Goal: Task Accomplishment & Management: Use online tool/utility

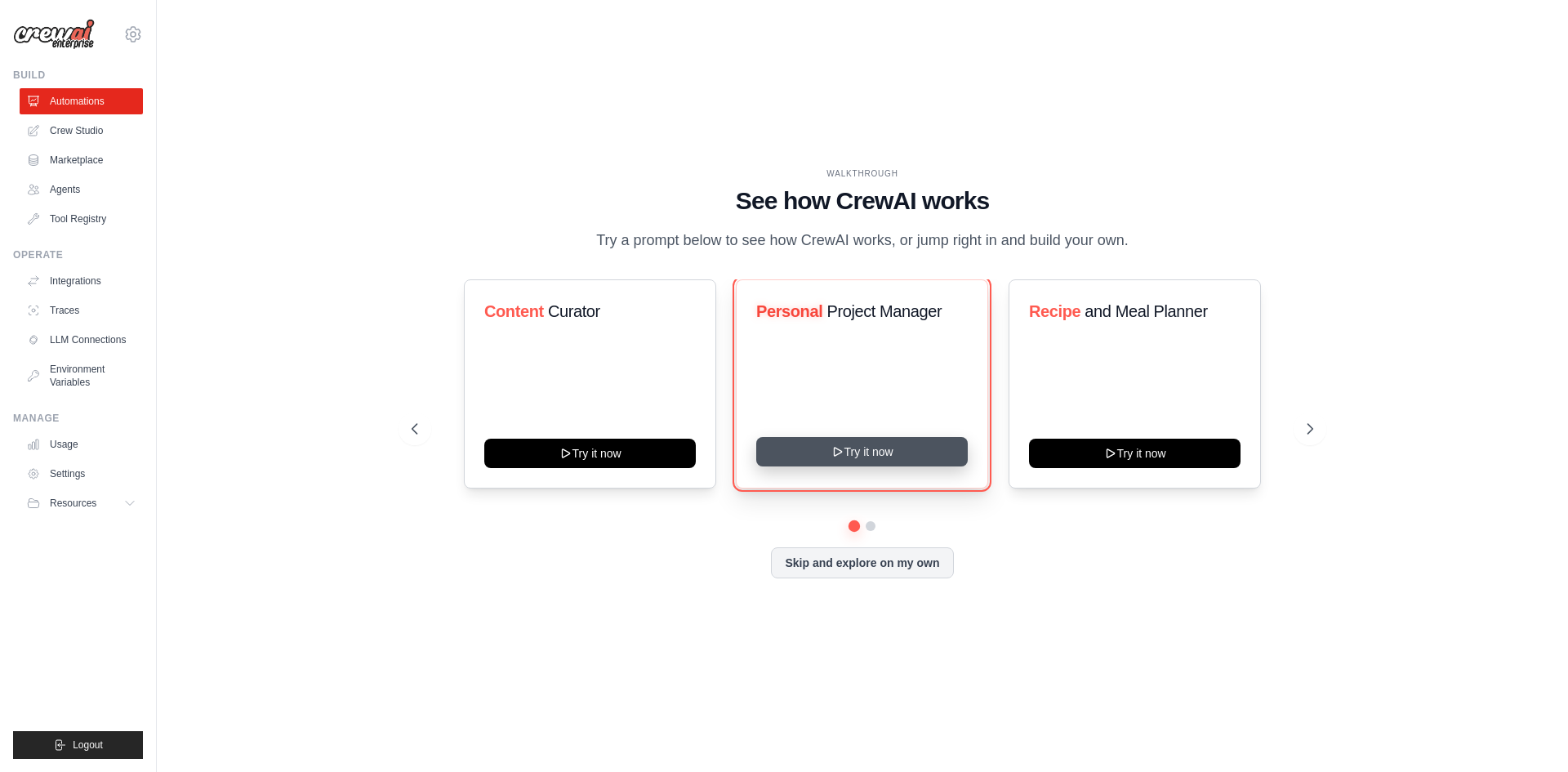
click at [860, 455] on button "Try it now" at bounding box center [862, 452] width 212 height 30
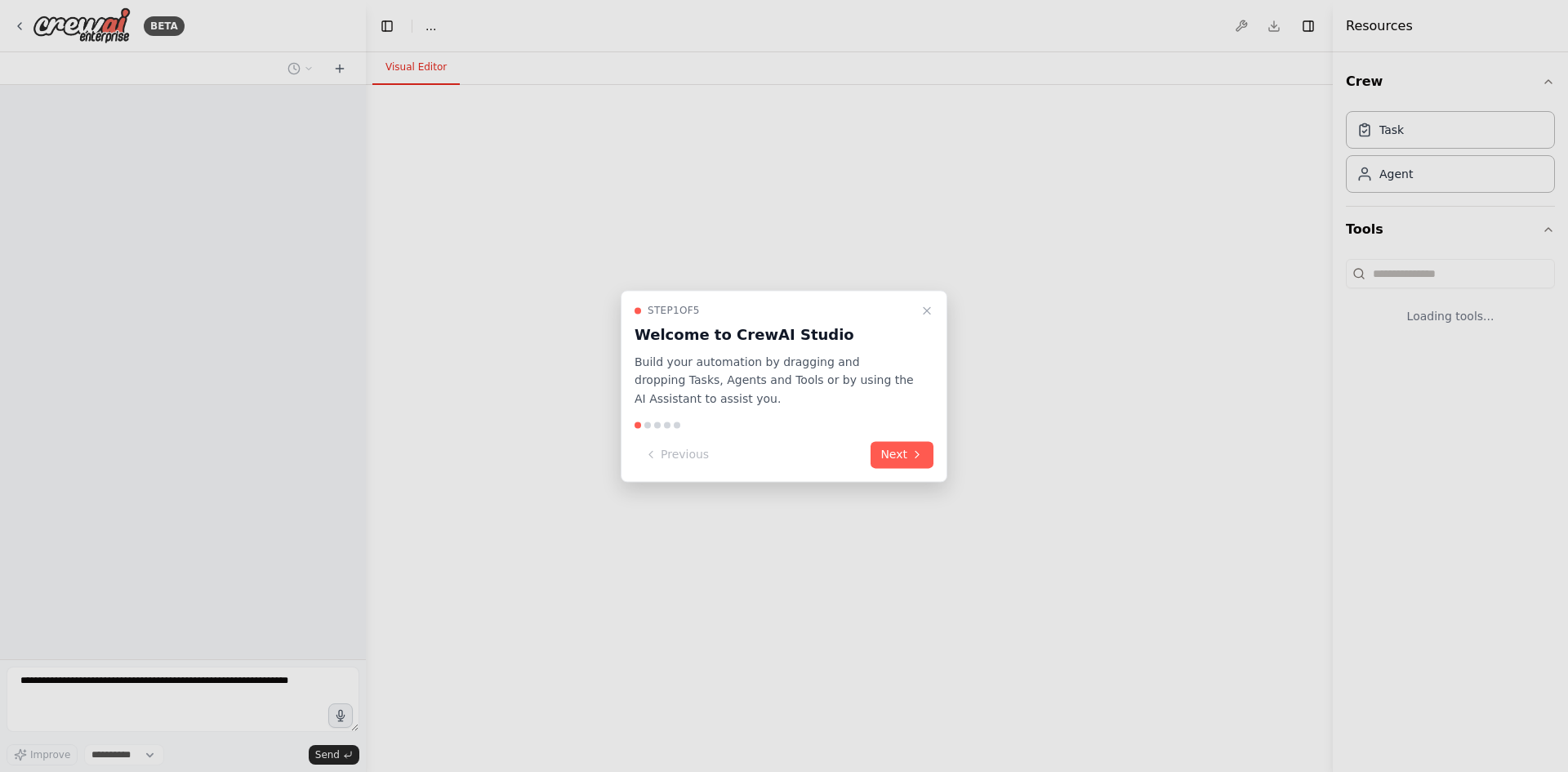
select select "****"
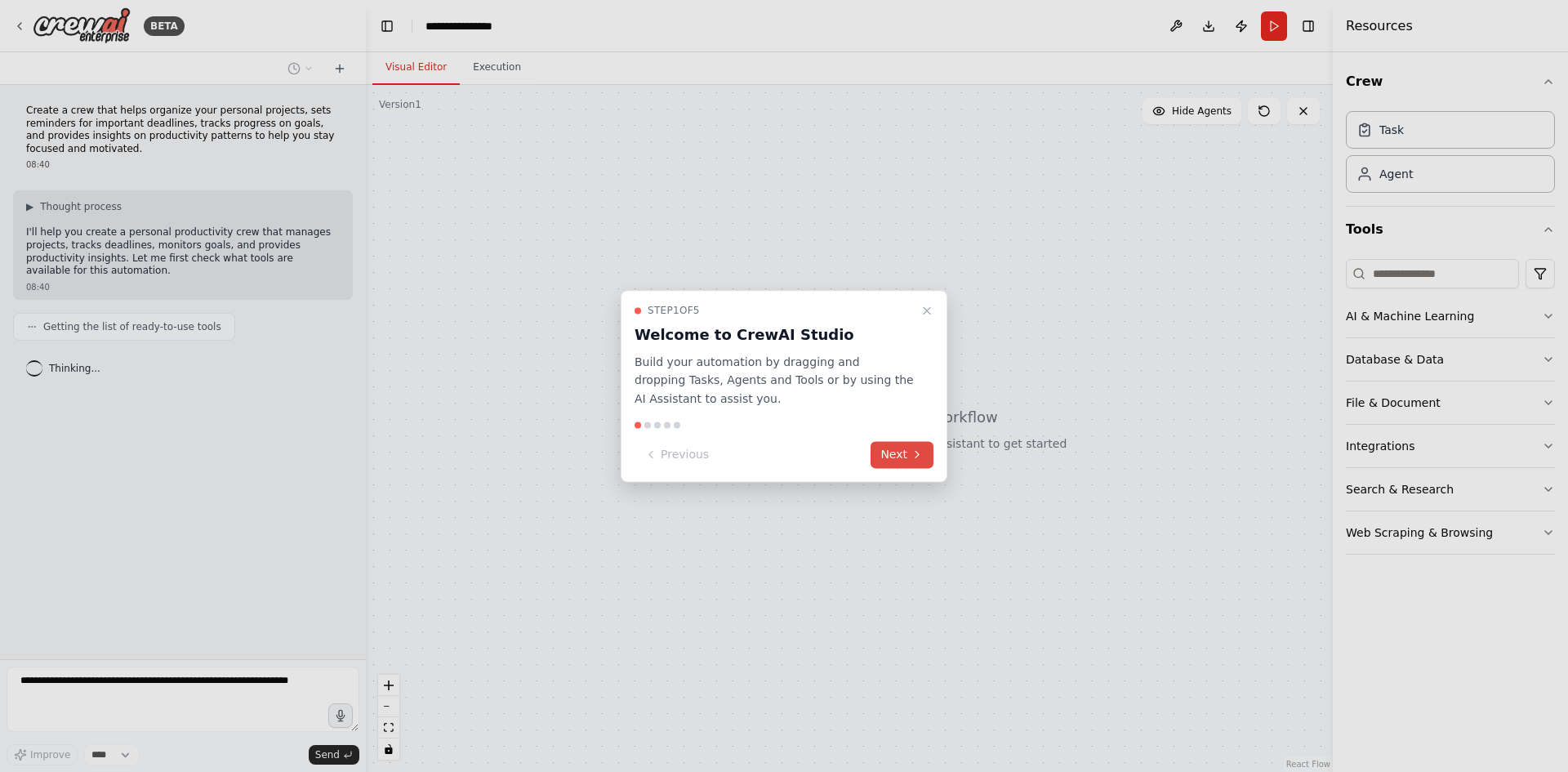
click at [893, 456] on button "Next" at bounding box center [902, 455] width 63 height 27
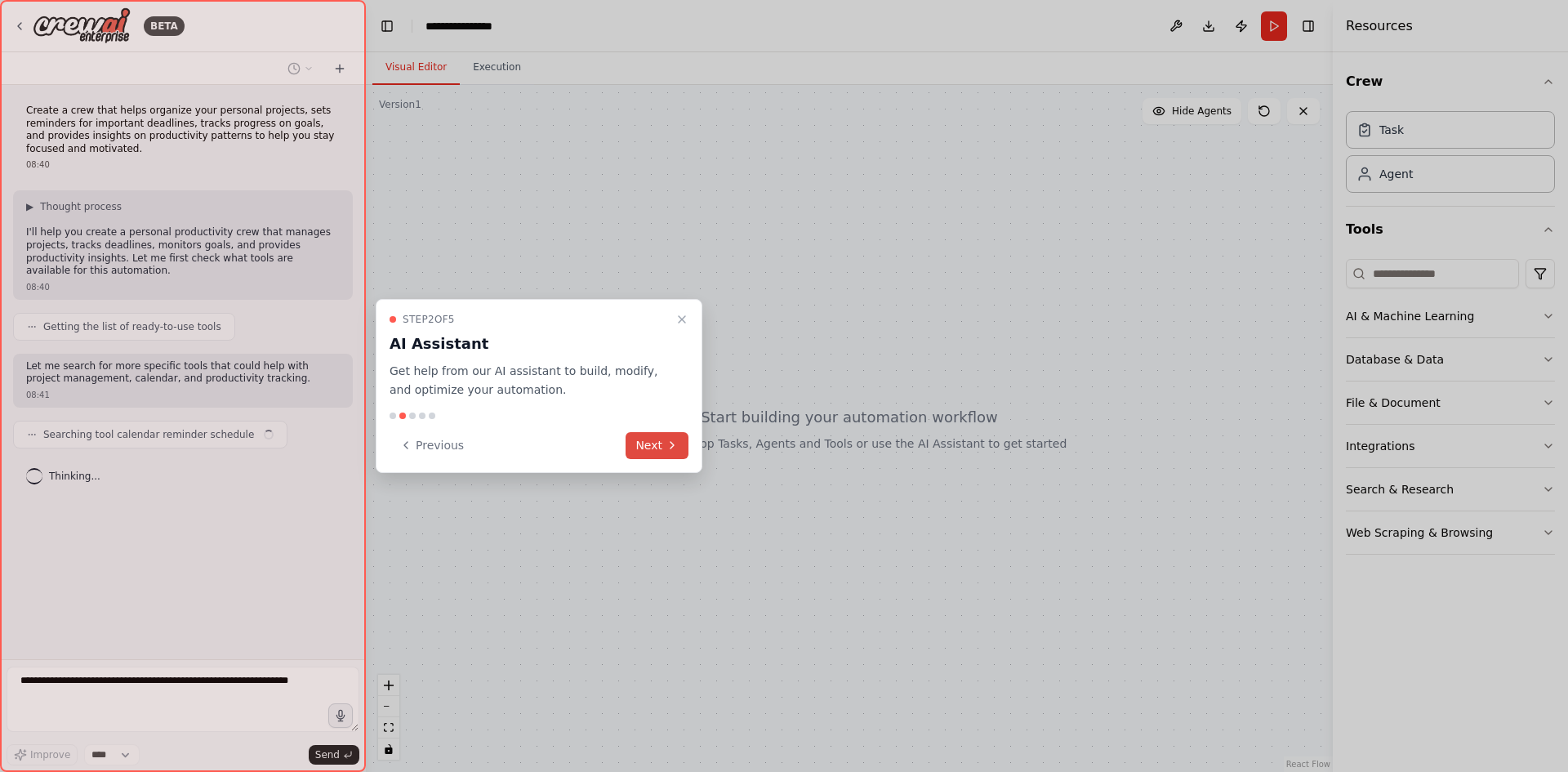
click at [638, 446] on button "Next" at bounding box center [656, 446] width 63 height 27
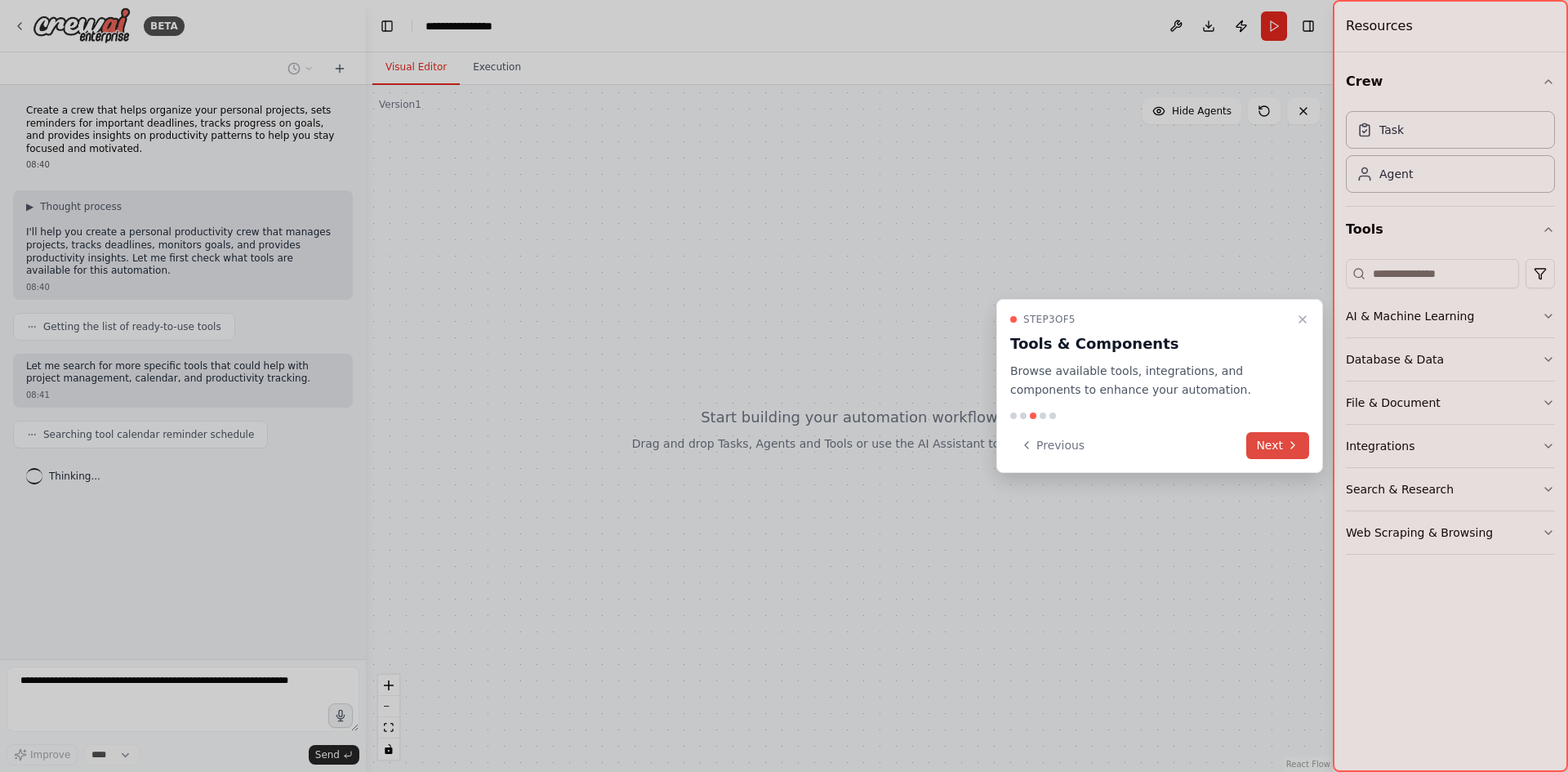
click at [1276, 440] on button "Next" at bounding box center [1277, 446] width 63 height 27
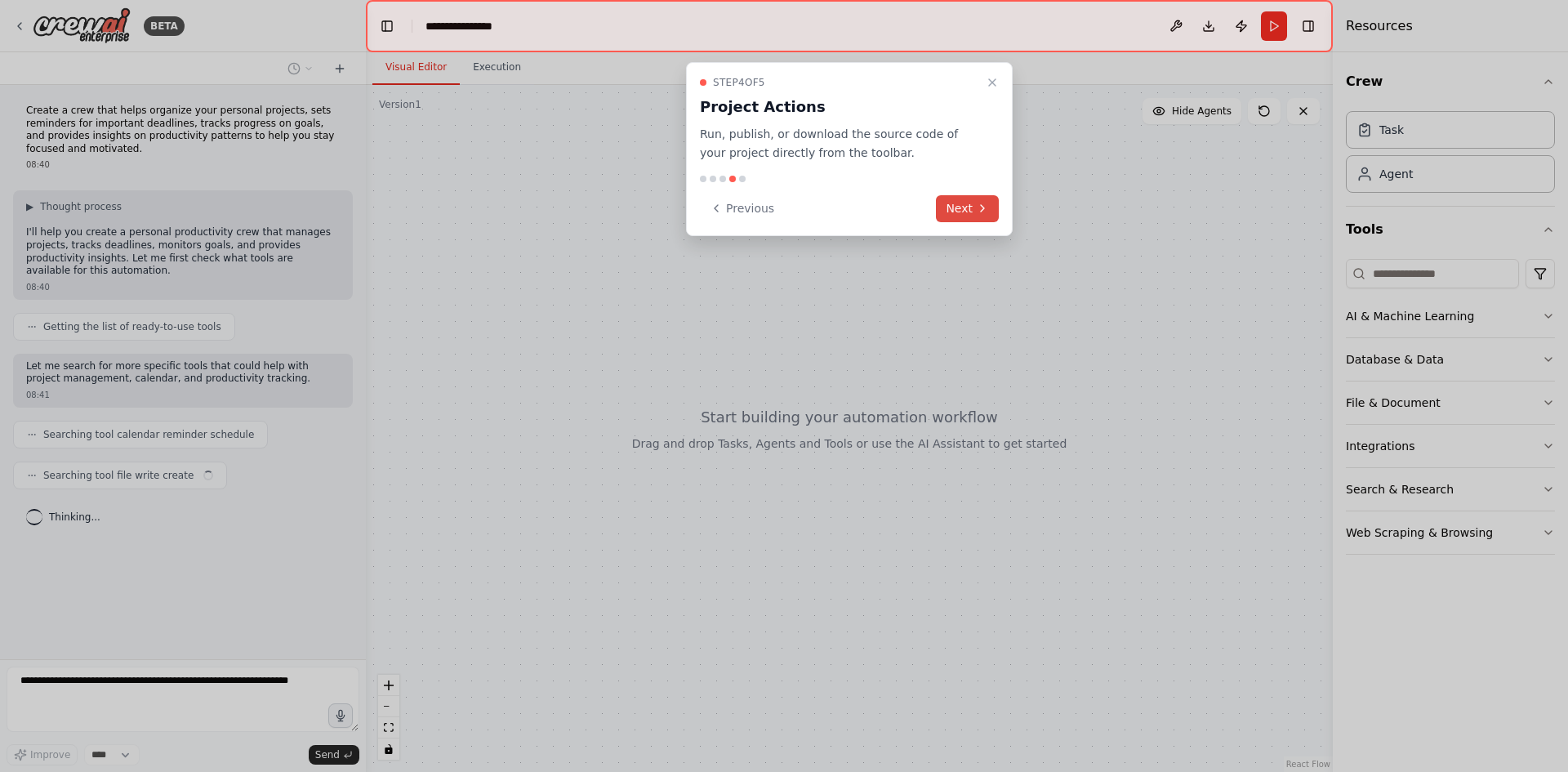
click at [962, 213] on button "Next" at bounding box center [966, 208] width 63 height 27
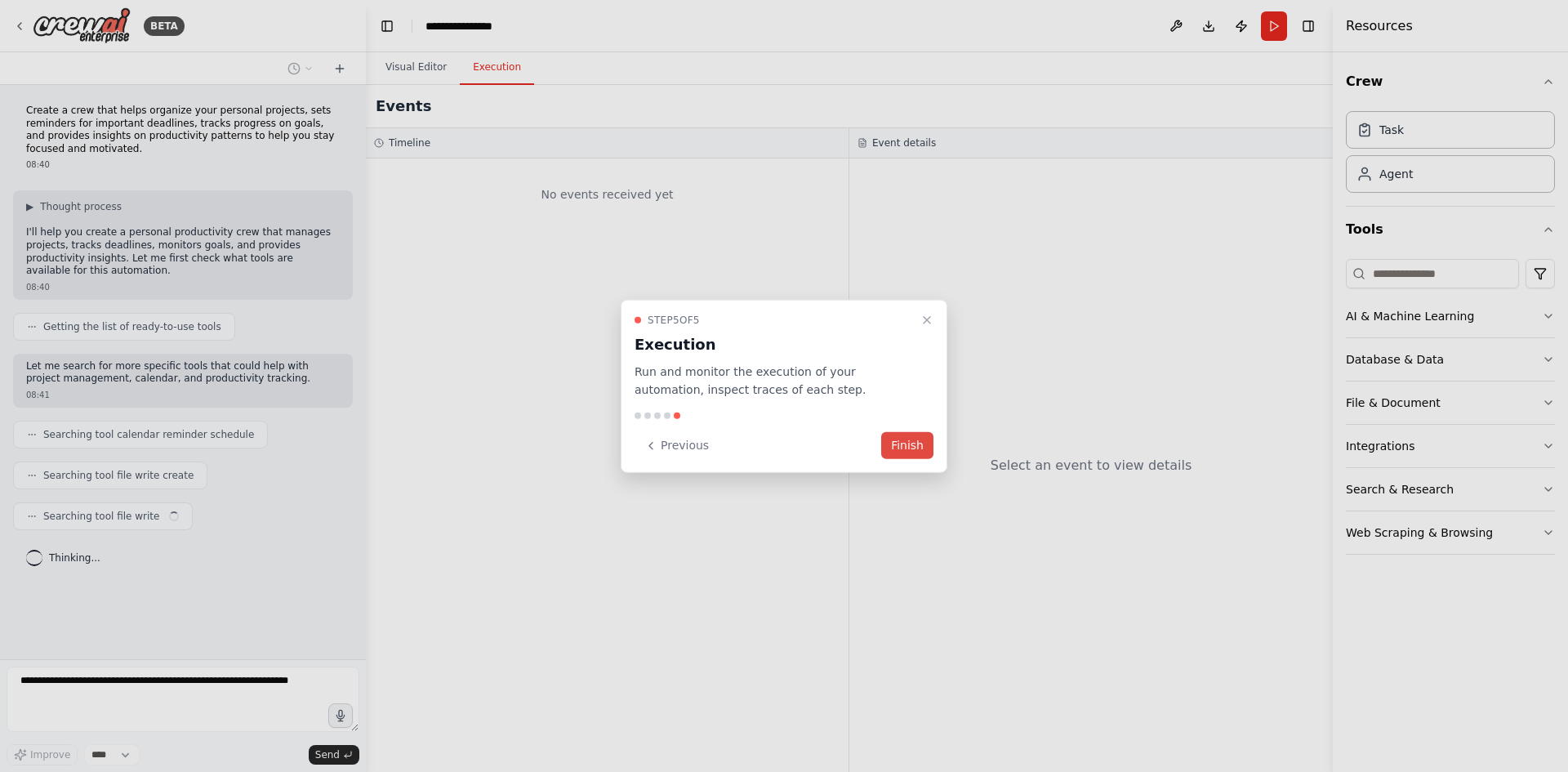
click at [895, 446] on button "Finish" at bounding box center [907, 446] width 53 height 27
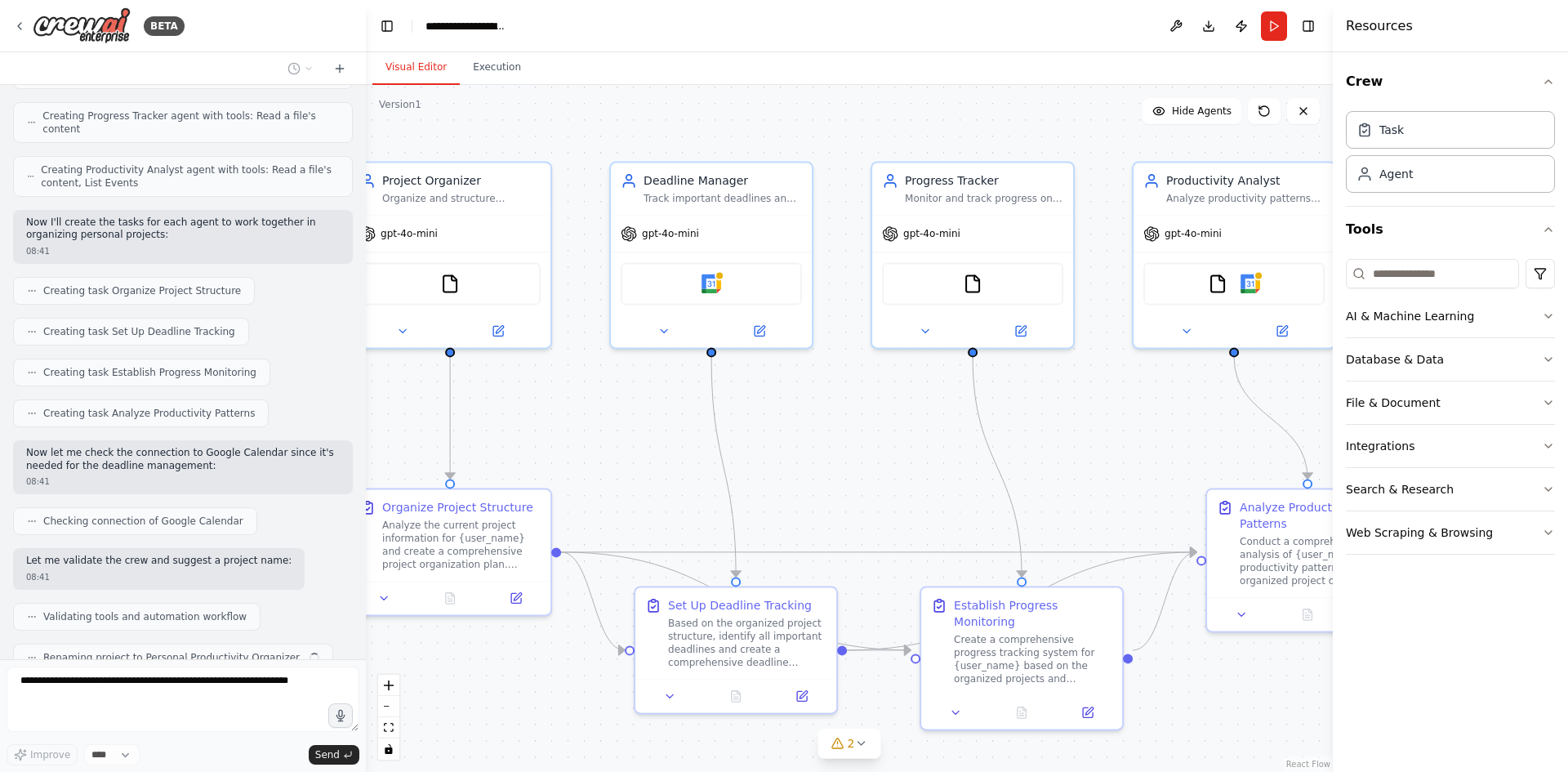
scroll to position [671, 0]
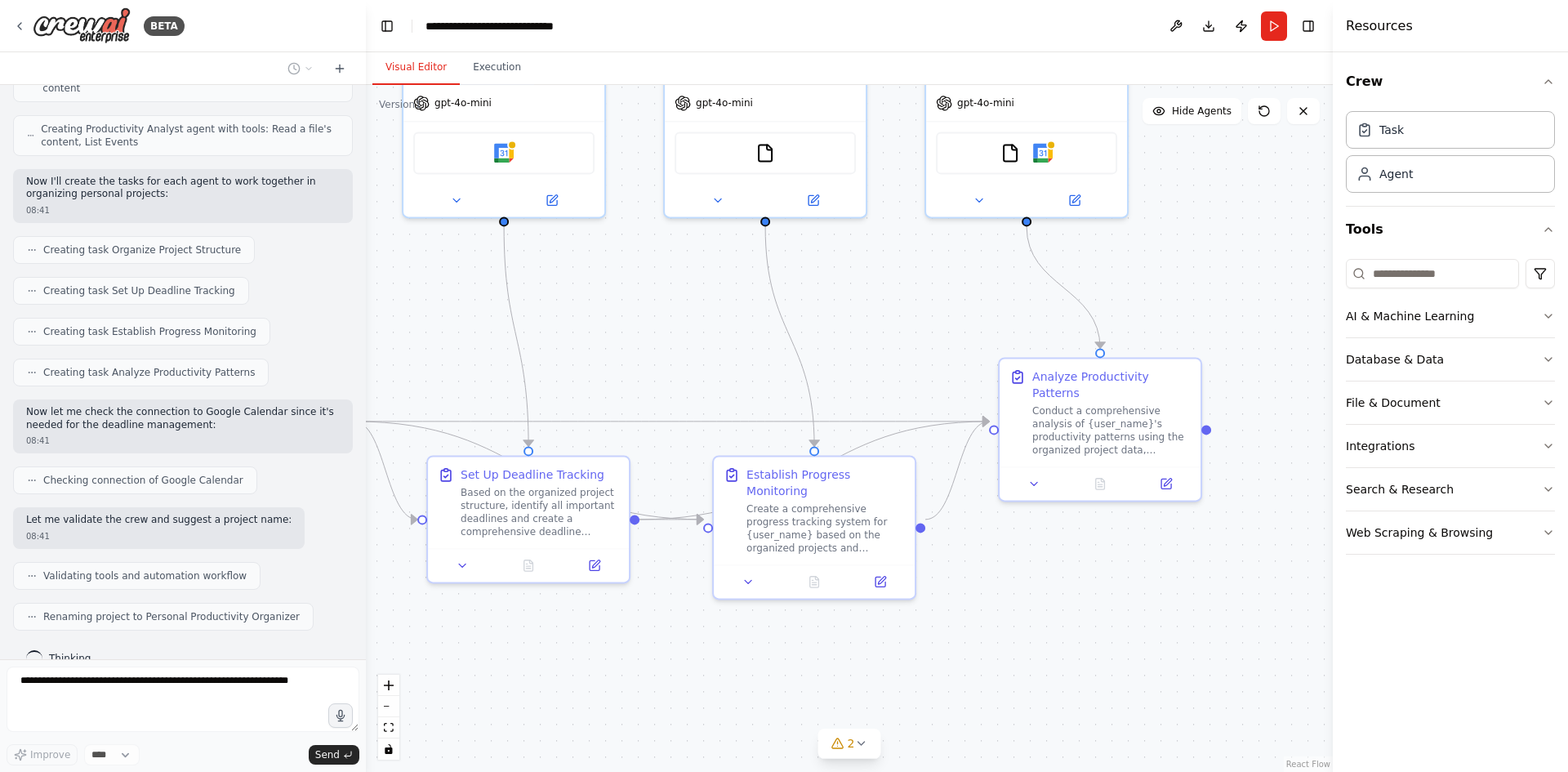
drag, startPoint x: 907, startPoint y: 494, endPoint x: 716, endPoint y: 365, distance: 230.5
click at [716, 365] on div ".deletable-edge-delete-btn { width: 20px; height: 20px; border: 0px solid #ffff…" at bounding box center [849, 428] width 967 height 687
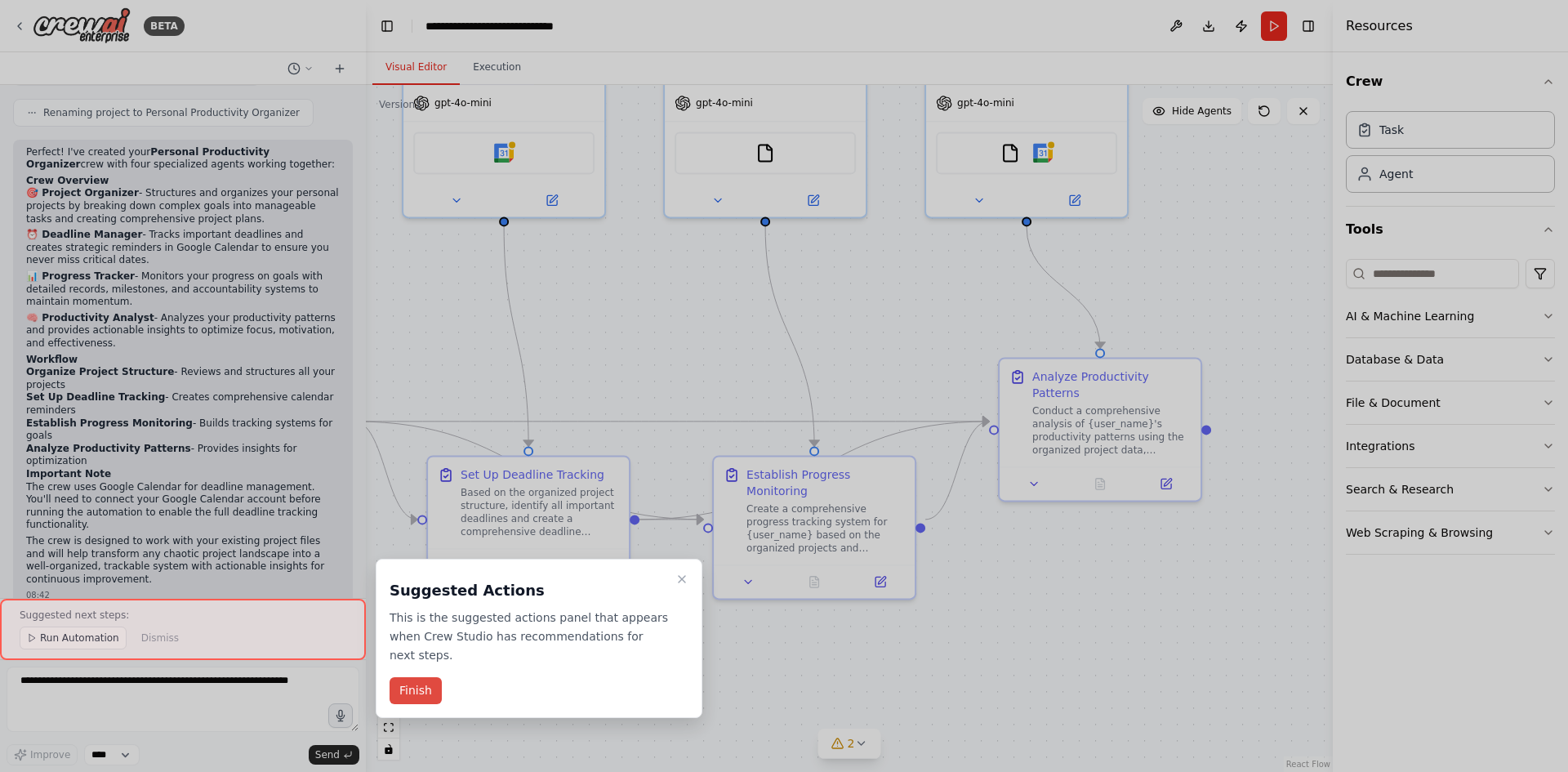
scroll to position [1187, 0]
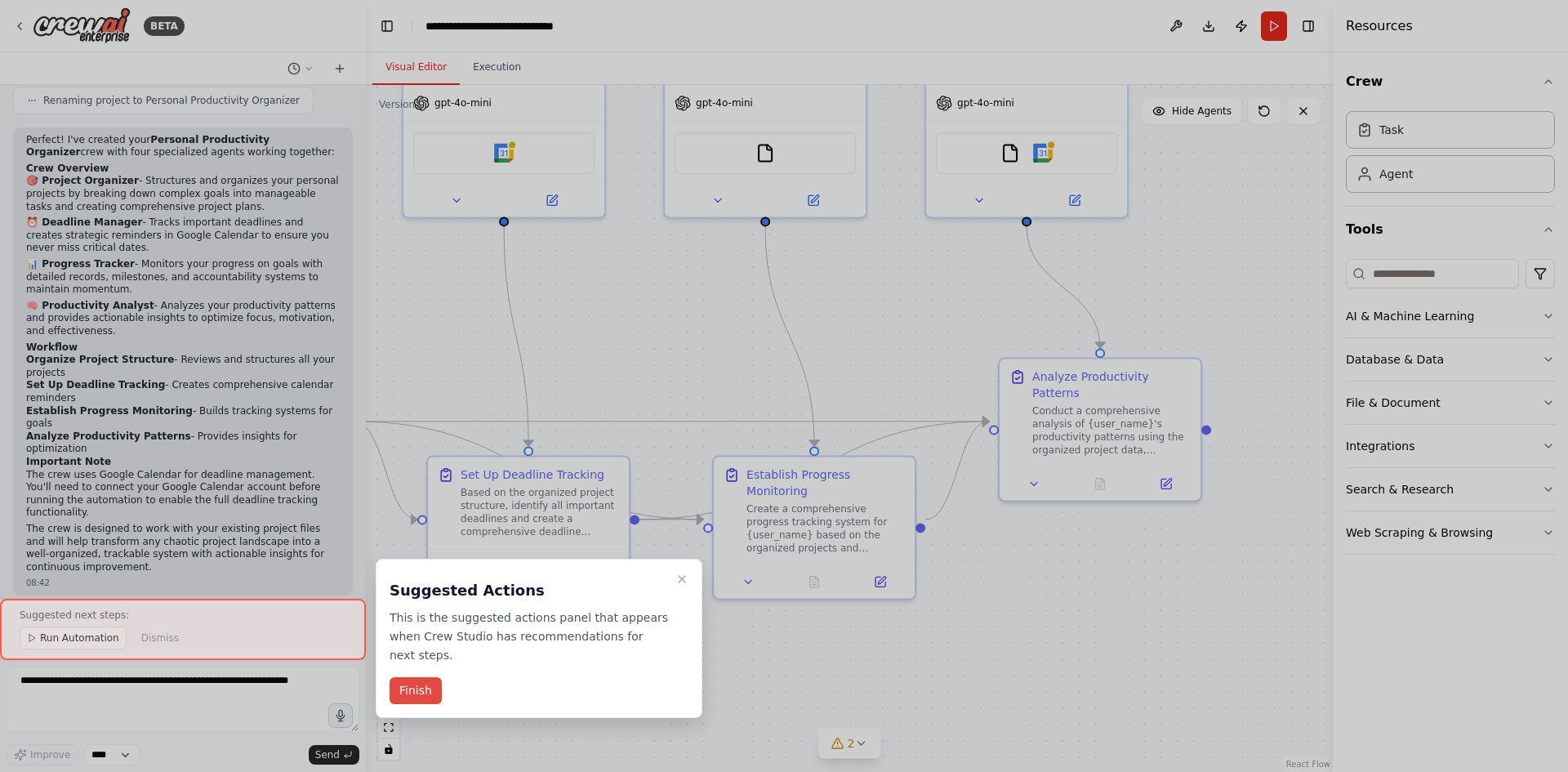
click at [416, 683] on button "Finish" at bounding box center [416, 690] width 53 height 27
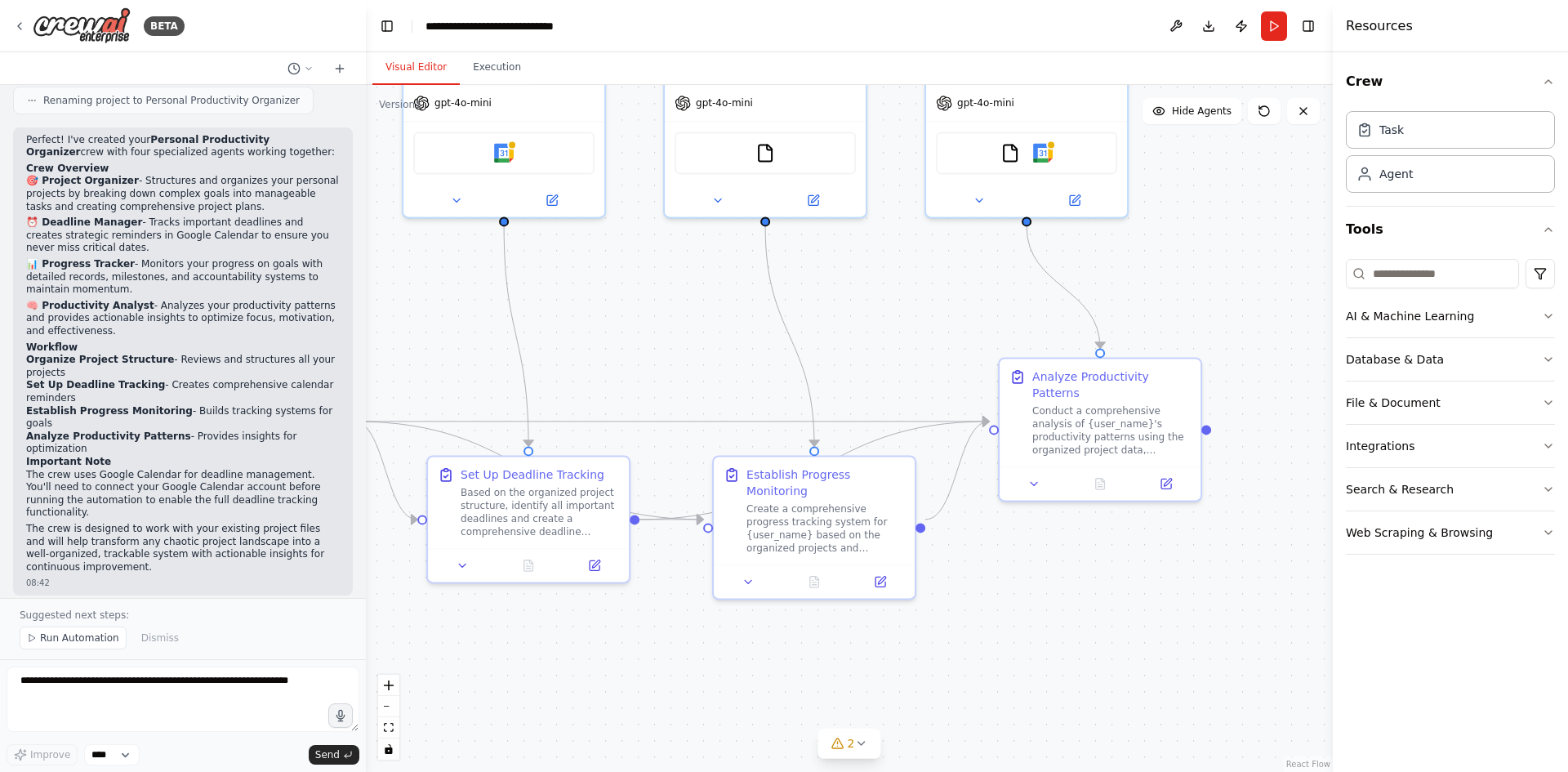
click at [302, 644] on div "08:42" at bounding box center [182, 650] width 313 height 12
drag, startPoint x: 277, startPoint y: 559, endPoint x: 122, endPoint y: 556, distance: 155.0
click at [125, 616] on p "I recommend running the automation to see how it organizes your personal projec…" at bounding box center [182, 628] width 313 height 25
click at [107, 644] on div "08:42" at bounding box center [182, 650] width 313 height 12
click at [170, 710] on textarea at bounding box center [183, 699] width 353 height 66
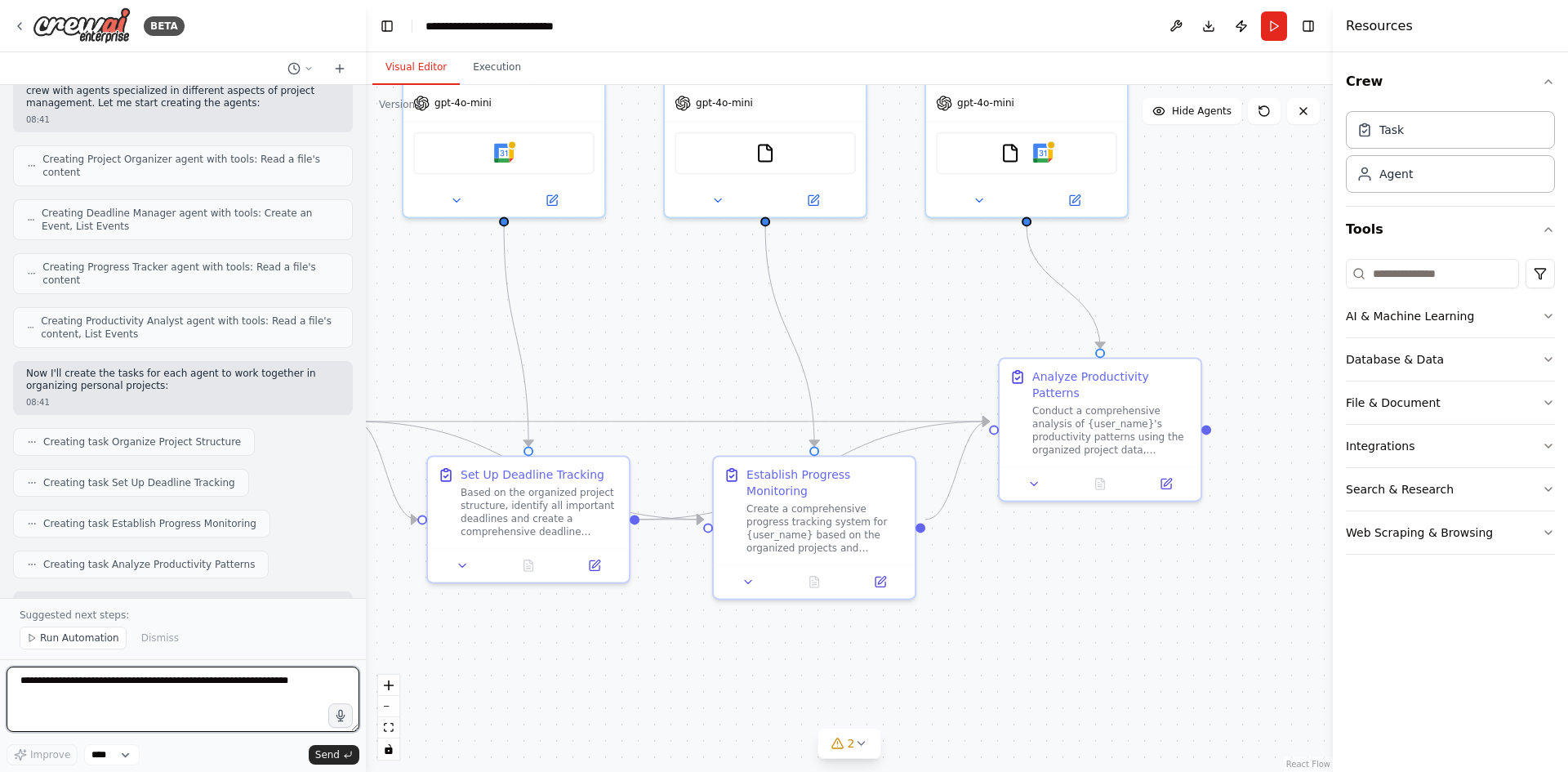
scroll to position [0, 0]
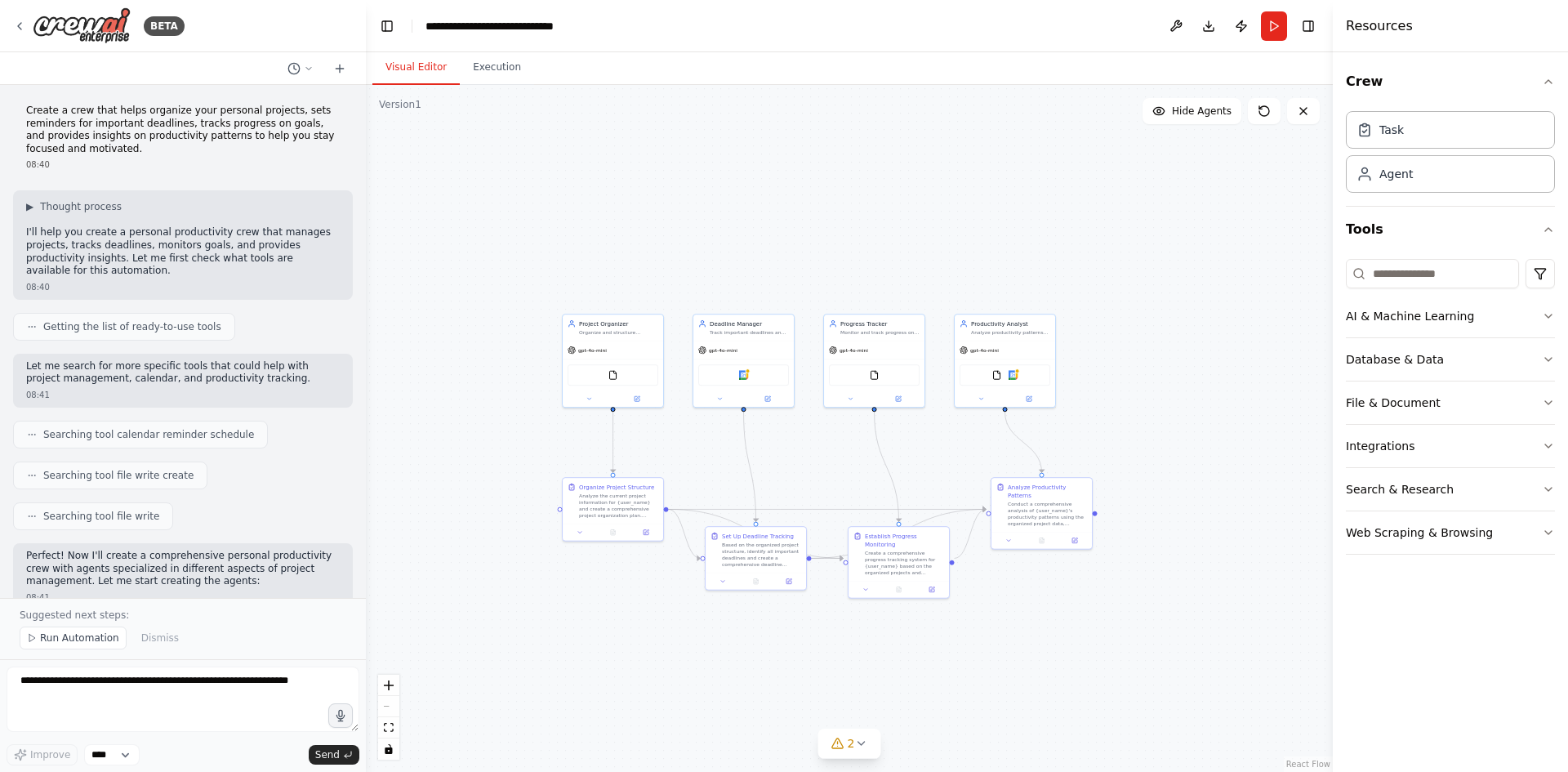
drag, startPoint x: 665, startPoint y: 375, endPoint x: 802, endPoint y: 465, distance: 163.9
click at [807, 466] on div ".deletable-edge-delete-btn { width: 20px; height: 20px; border: 0px solid #ffff…" at bounding box center [849, 428] width 967 height 687
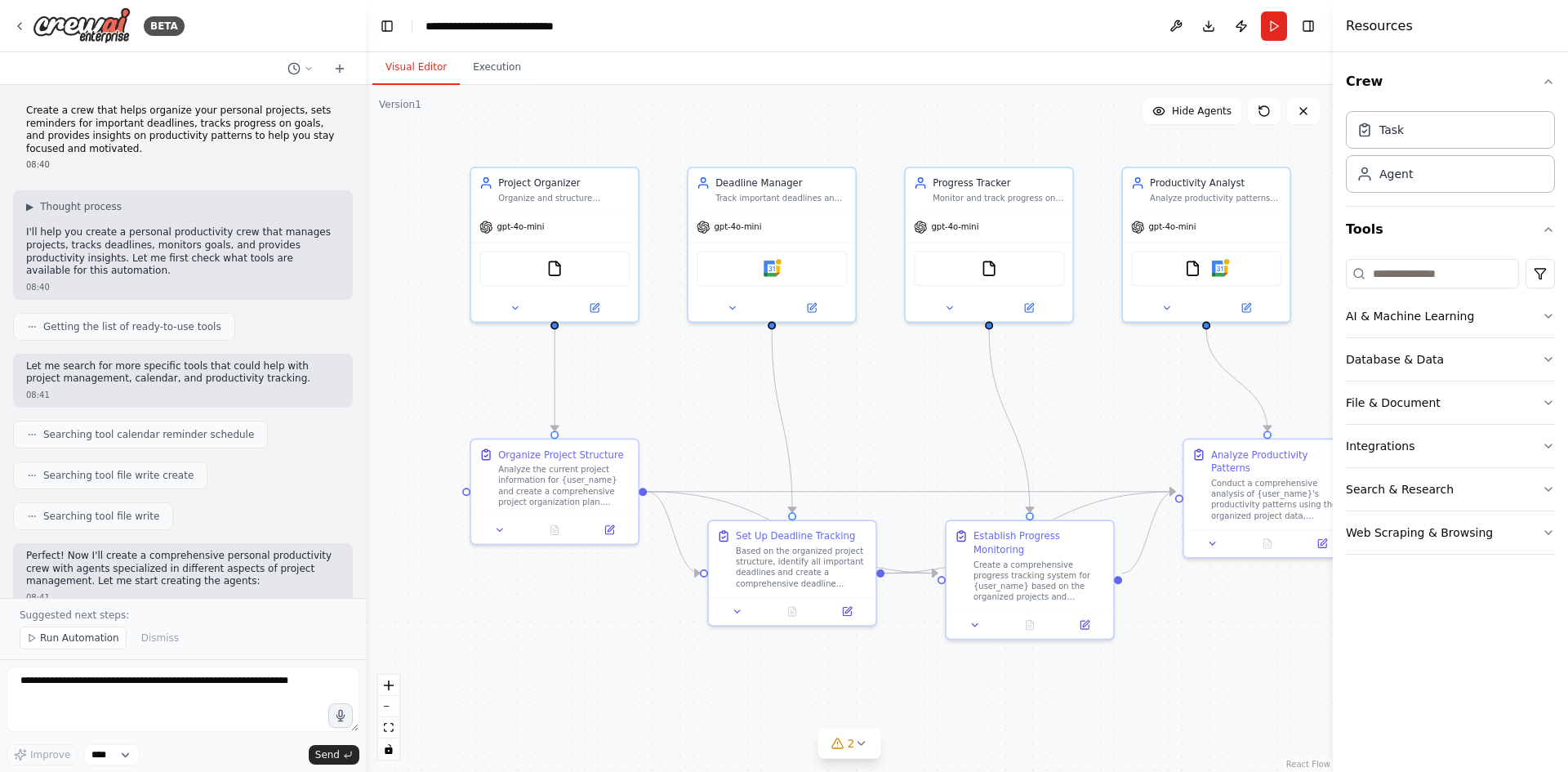
drag, startPoint x: 689, startPoint y: 473, endPoint x: 619, endPoint y: 425, distance: 84.9
click at [619, 425] on div ".deletable-edge-delete-btn { width: 20px; height: 20px; border: 0px solid #ffff…" at bounding box center [849, 428] width 967 height 687
